Goal: Task Accomplishment & Management: Complete application form

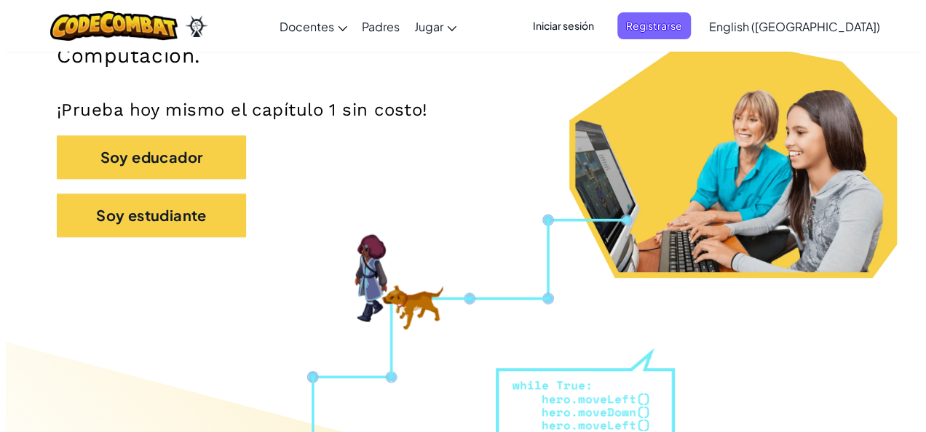
scroll to position [301, 0]
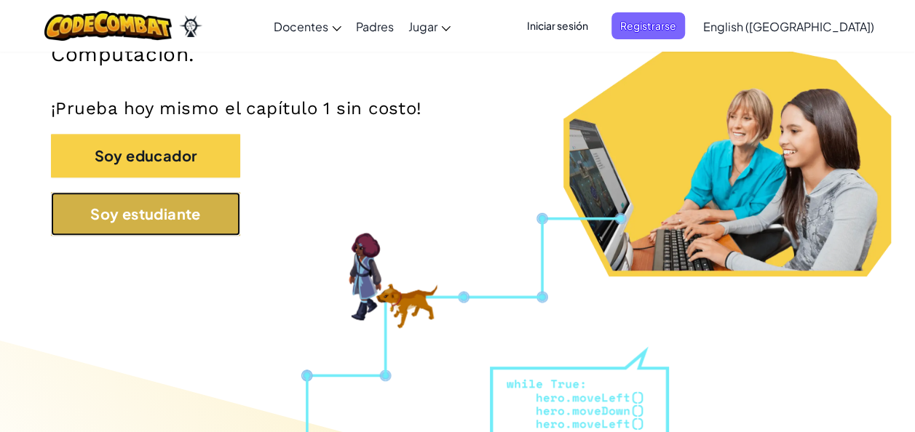
click at [170, 218] on button "Soy estudiante" at bounding box center [145, 214] width 189 height 44
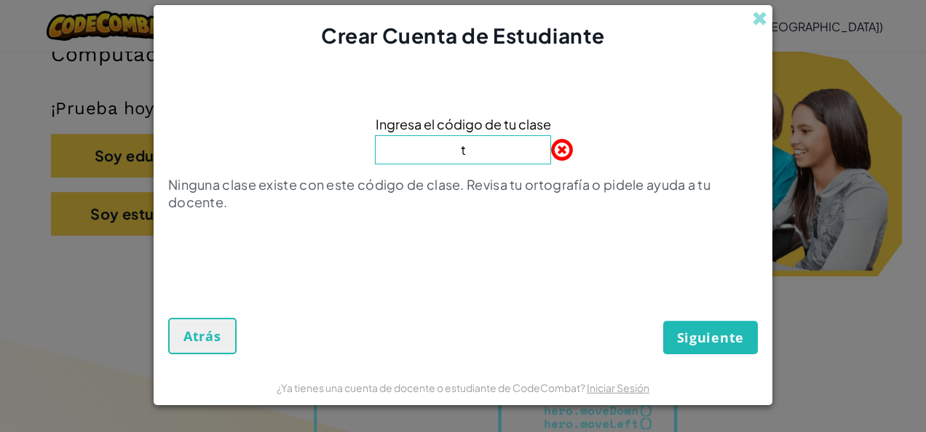
type input "TurnPageBell"
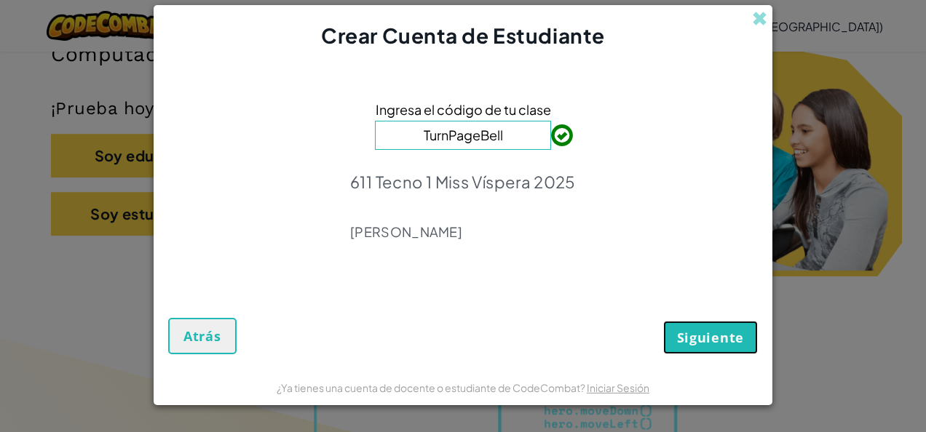
click at [731, 339] on span "Siguiente" at bounding box center [710, 337] width 67 height 17
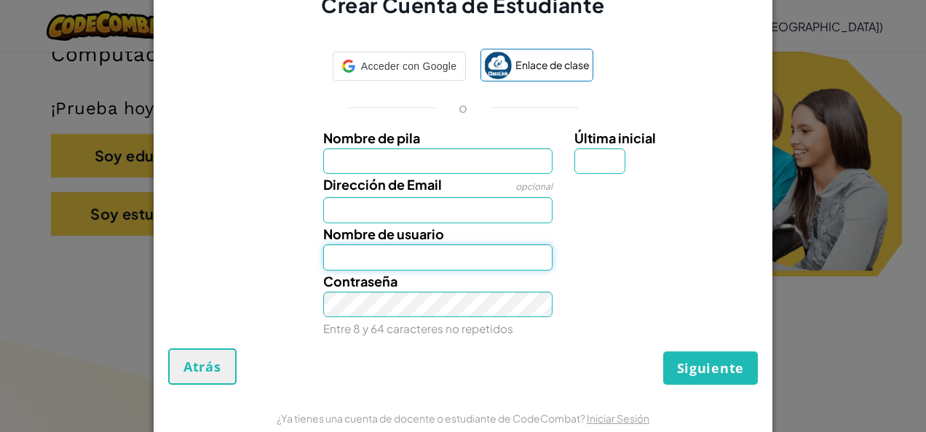
type input "[EMAIL_ADDRESS][DOMAIN_NAME]"
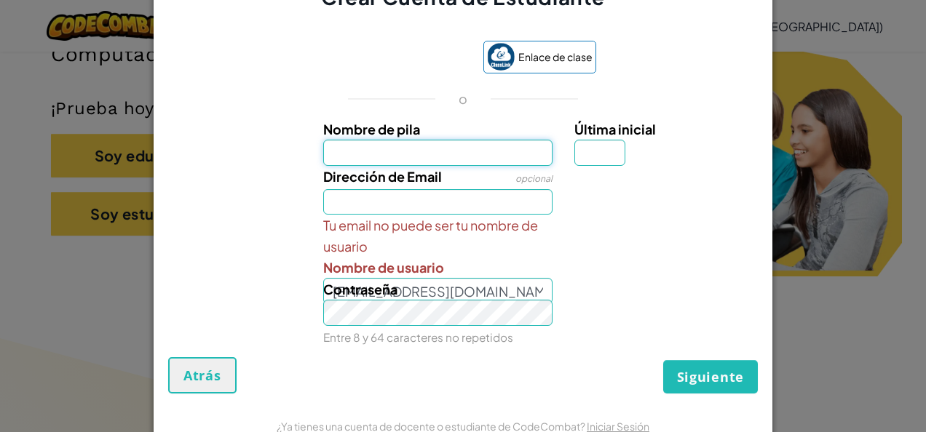
click at [387, 149] on input "Nombre de pila" at bounding box center [438, 153] width 230 height 26
type input "Veda Victoria"
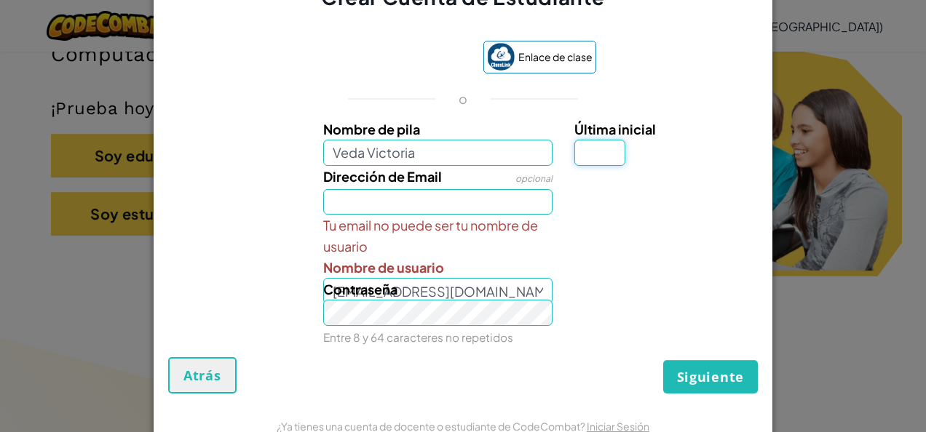
type input "L"
type input "[EMAIL_ADDRESS][DOMAIN_NAME]"
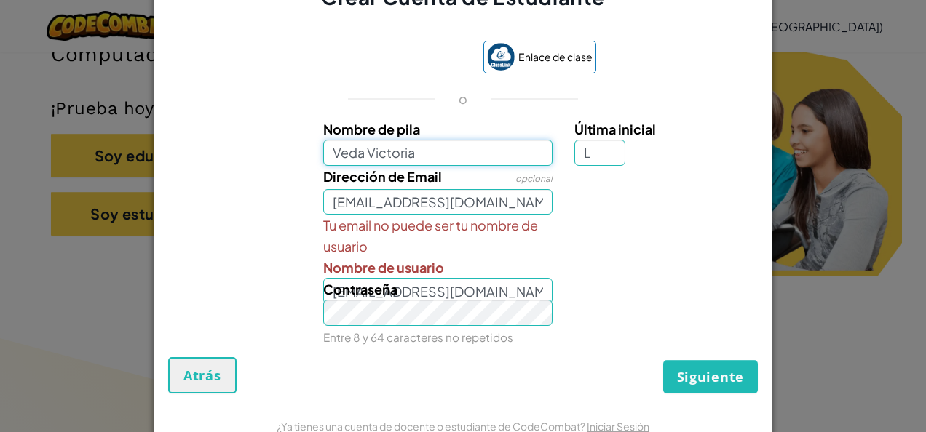
type input "[PERSON_NAME]"
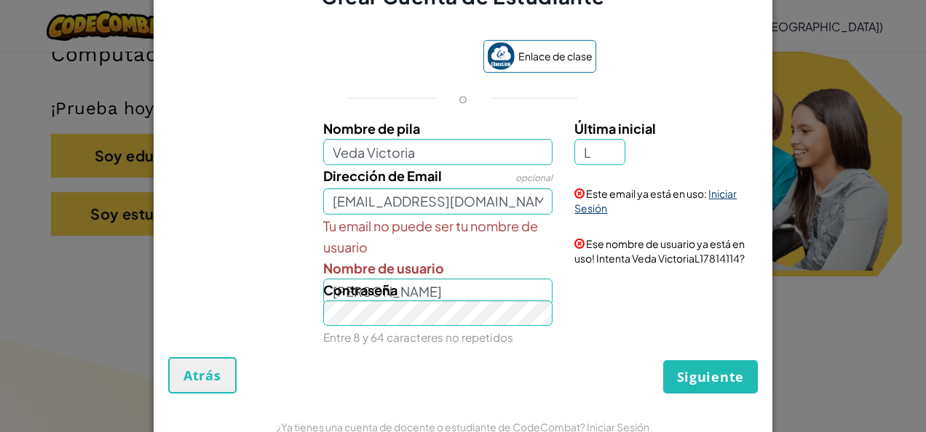
click at [710, 192] on link "Iniciar Sesión" at bounding box center [655, 201] width 162 height 28
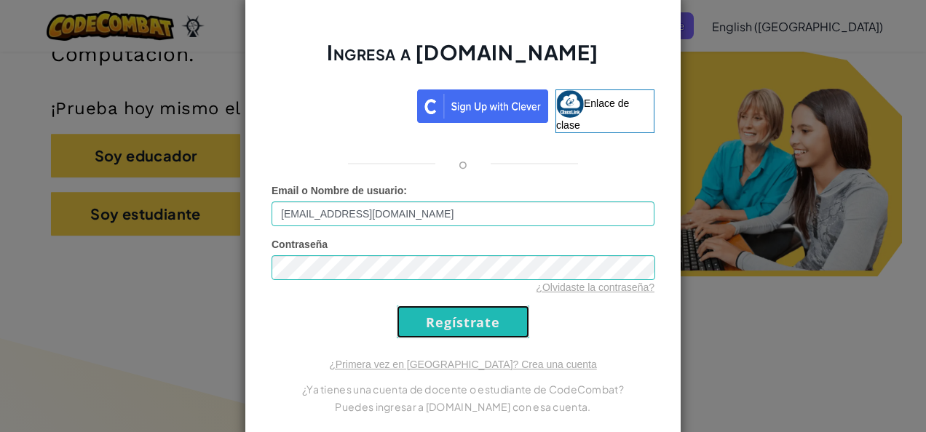
click at [450, 308] on input "Regístrate" at bounding box center [463, 322] width 132 height 33
